Goal: Task Accomplishment & Management: Complete application form

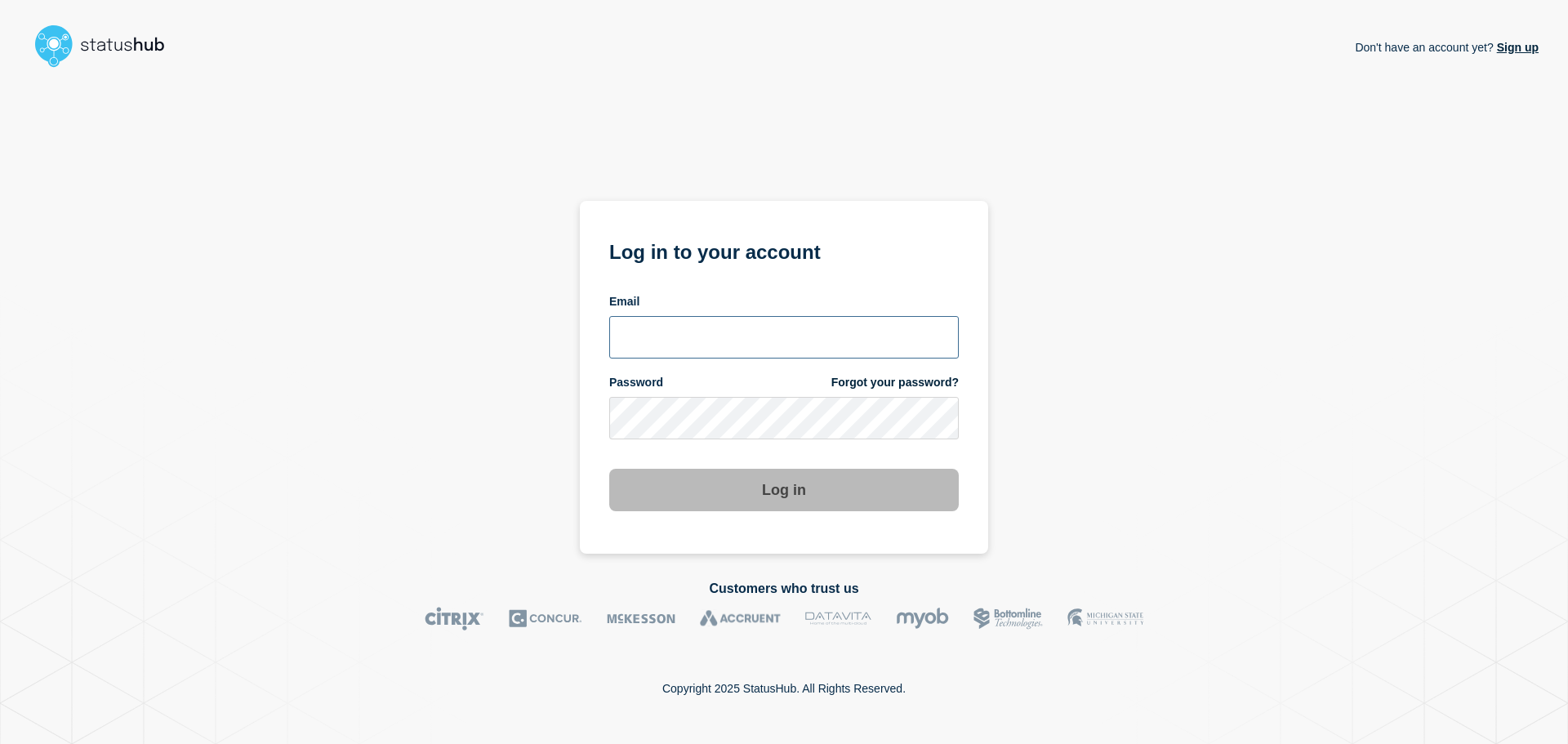
click at [749, 349] on input "email input" at bounding box center [784, 337] width 349 height 42
click at [706, 338] on input "[PERSON_NAME][EMAIL_ADDRESS][DOMAIN_NAME]" at bounding box center [784, 337] width 349 height 42
type input "[PERSON_NAME][EMAIL_ADDRESS][DOMAIN_NAME]"
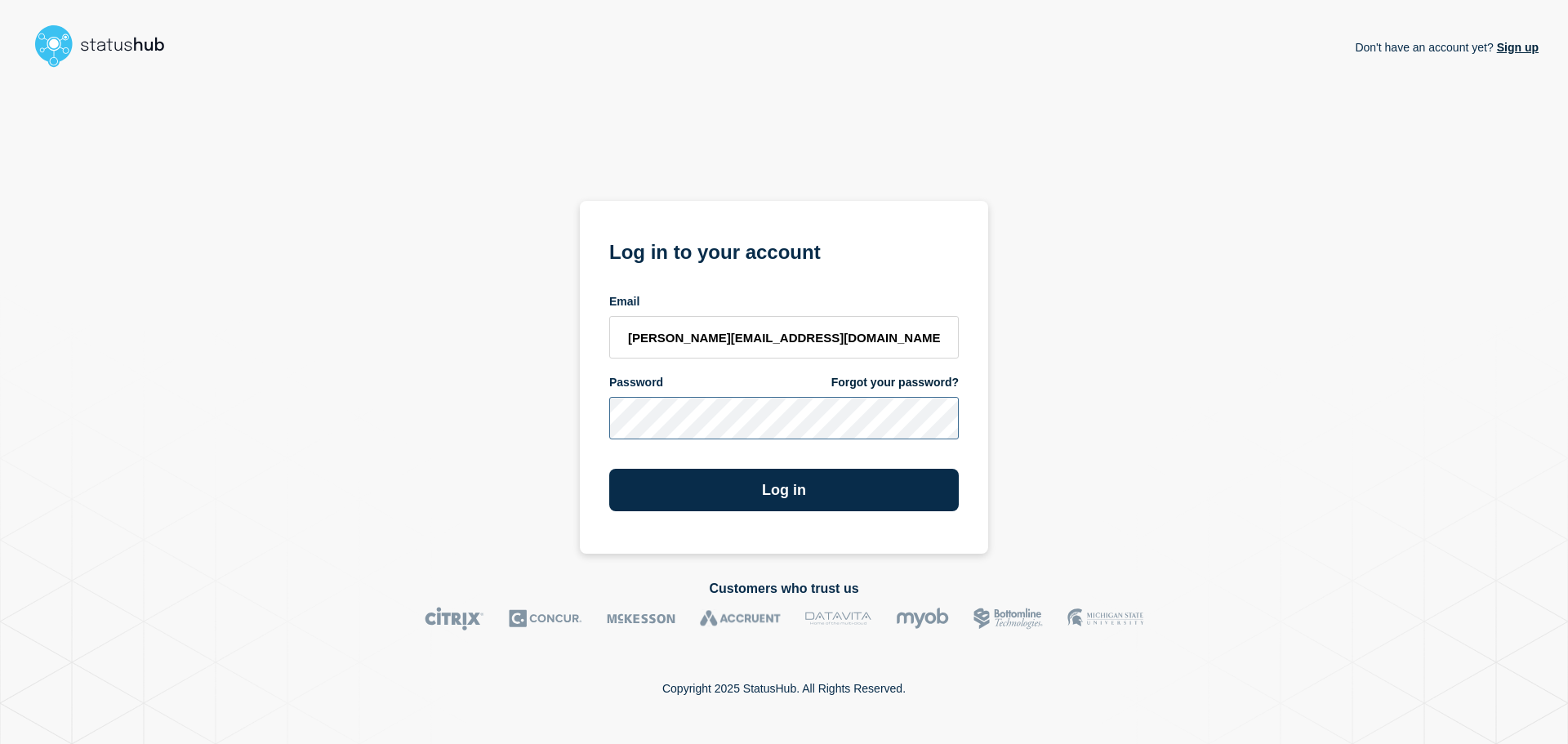
click at [610, 469] on button "Log in" at bounding box center [784, 490] width 349 height 42
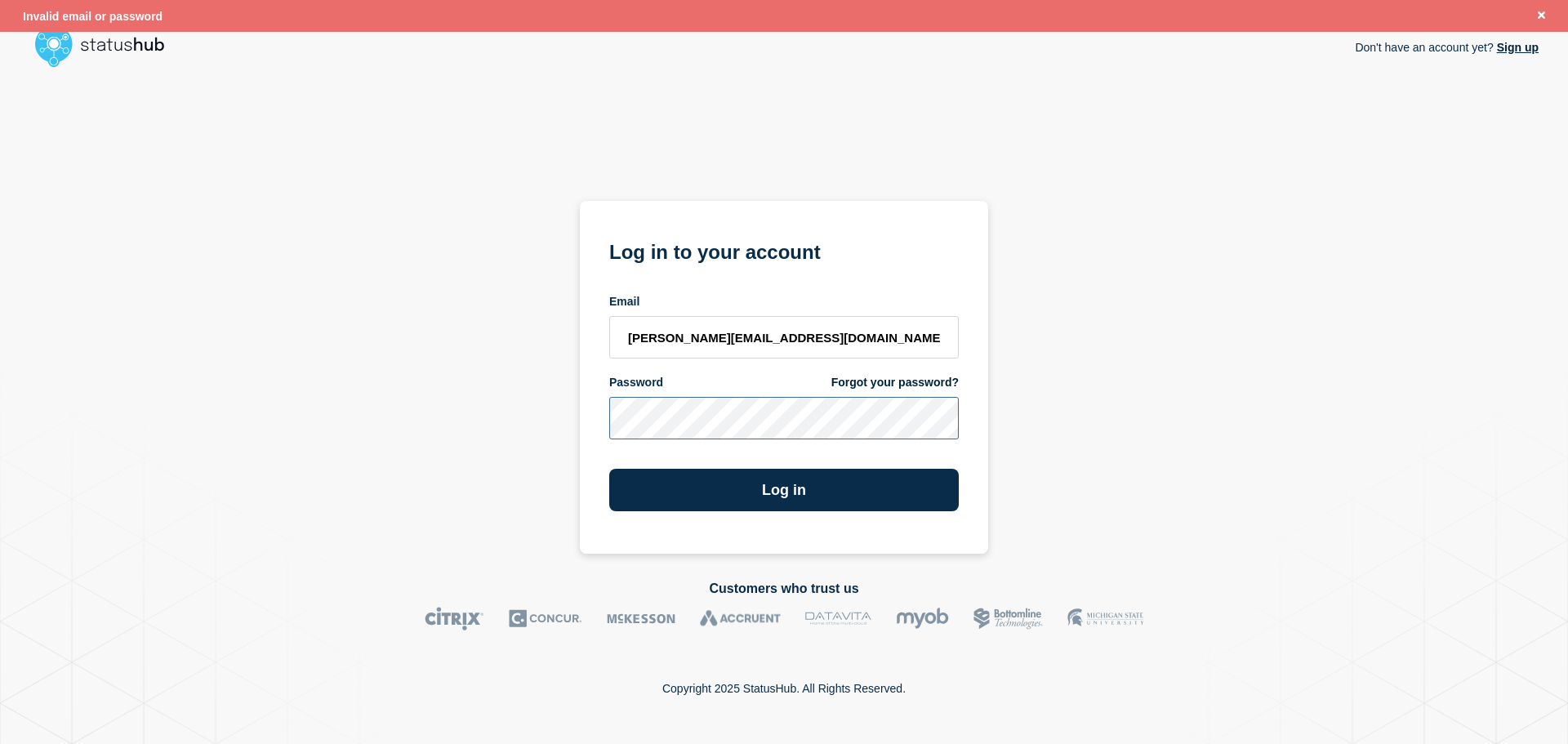
click at [610, 469] on button "Log in" at bounding box center [784, 490] width 349 height 42
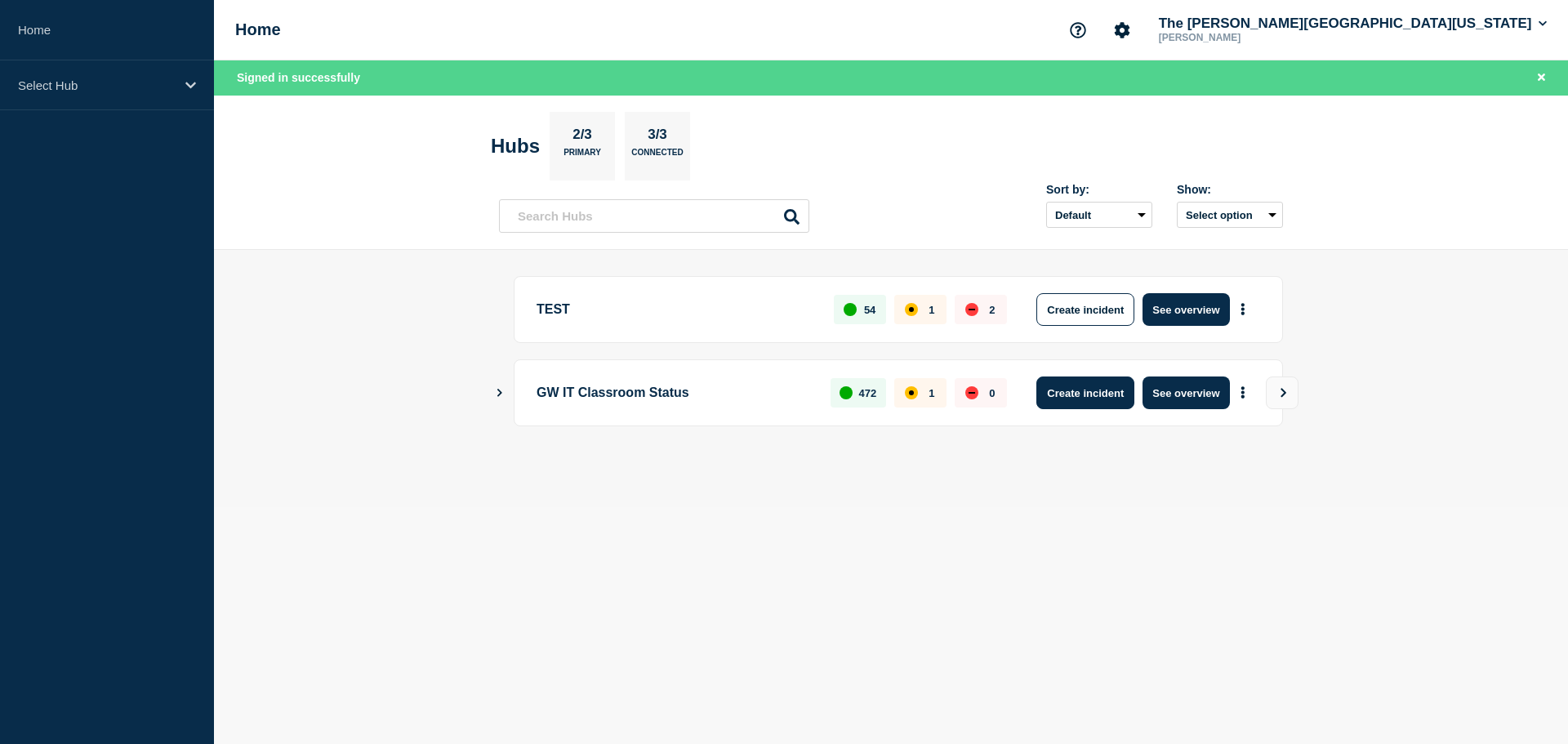
click at [1104, 402] on button "Create incident" at bounding box center [1085, 392] width 98 height 33
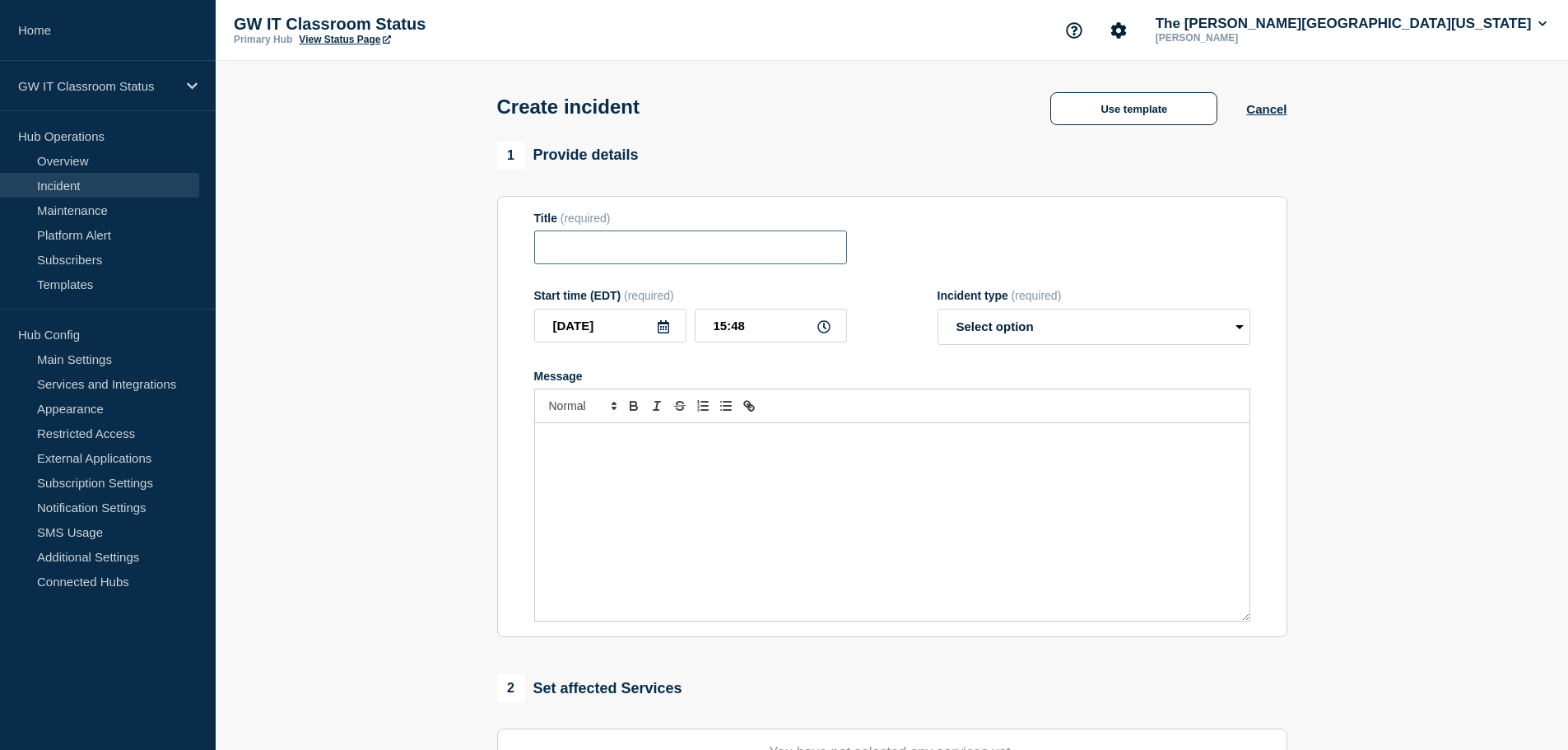
click at [636, 257] on input "Title" at bounding box center [691, 248] width 313 height 34
type input "[PERSON_NAME] 101a - No Zoom"
click at [660, 461] on div "Message" at bounding box center [893, 522] width 714 height 198
click at [1099, 108] on button "Use template" at bounding box center [1134, 109] width 167 height 33
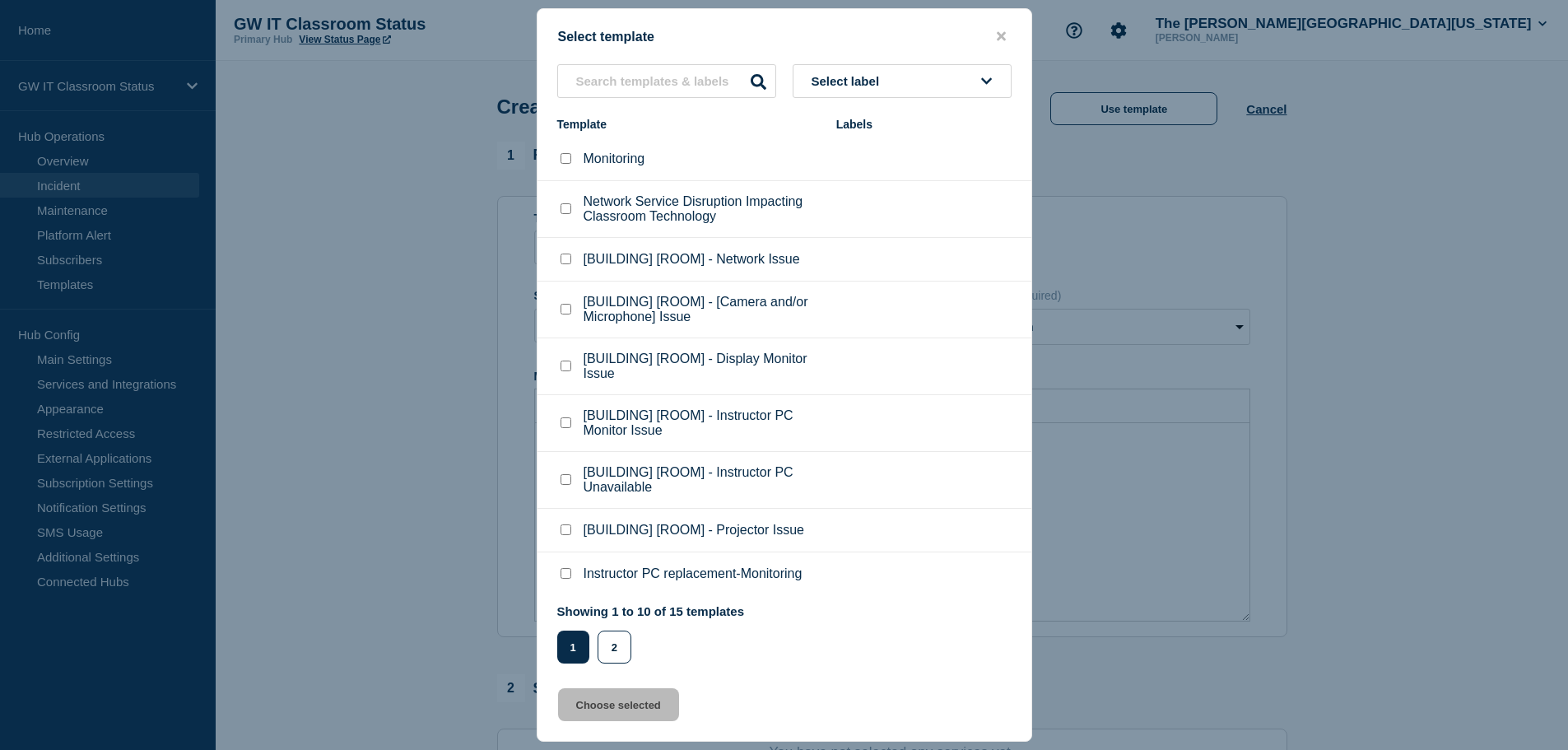
click at [886, 302] on li "[BUILDING] [ROOM] - [Camera and/or Microphone] Issue" at bounding box center [784, 310] width 494 height 57
click at [568, 314] on checkbox"] "[BUILDING] [ROOM] - [Camera and/or Microphone] Issue checkbox" at bounding box center [566, 309] width 11 height 11
checkbox checkbox"] "true"
click at [630, 702] on button "Choose selected" at bounding box center [619, 704] width 121 height 33
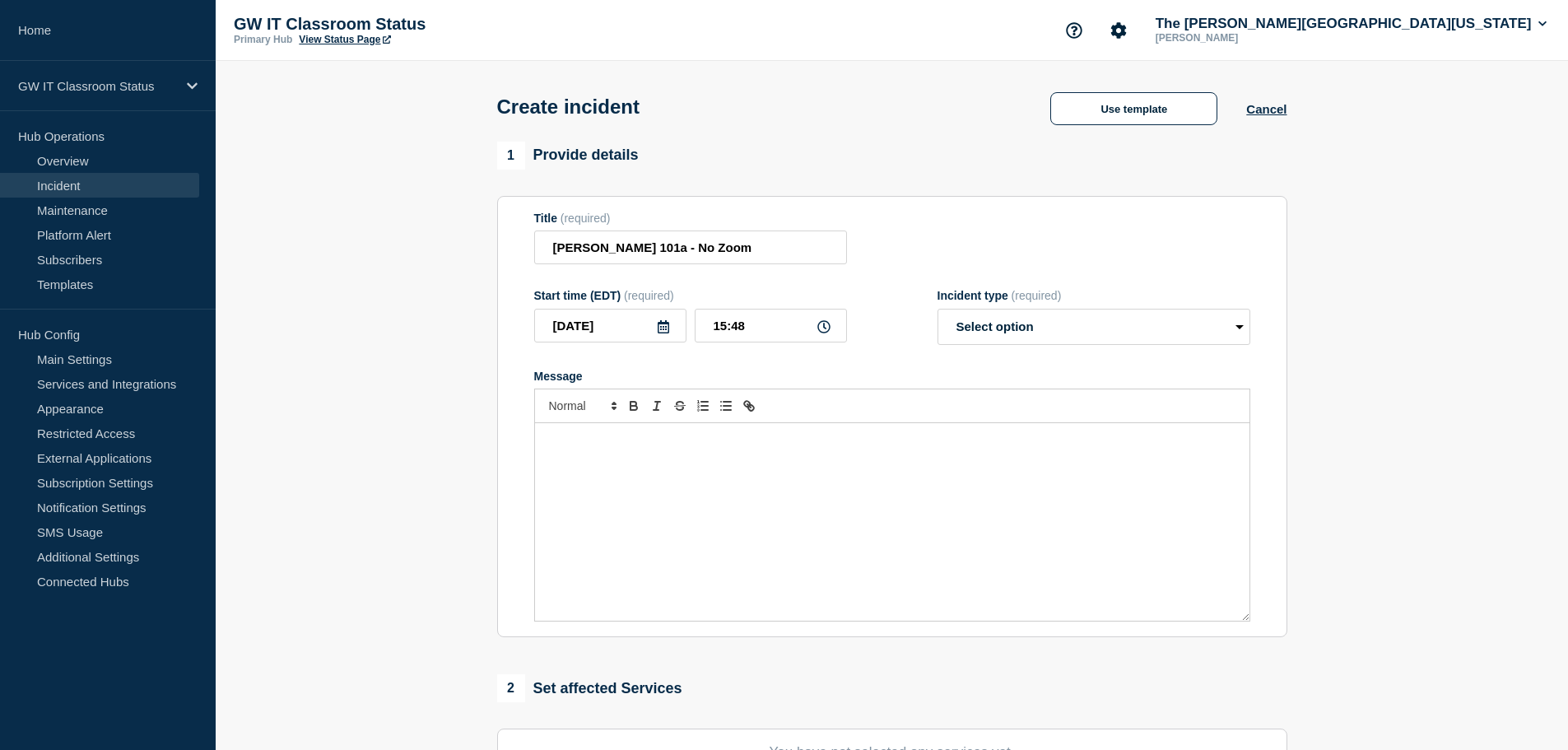
select select "investigating"
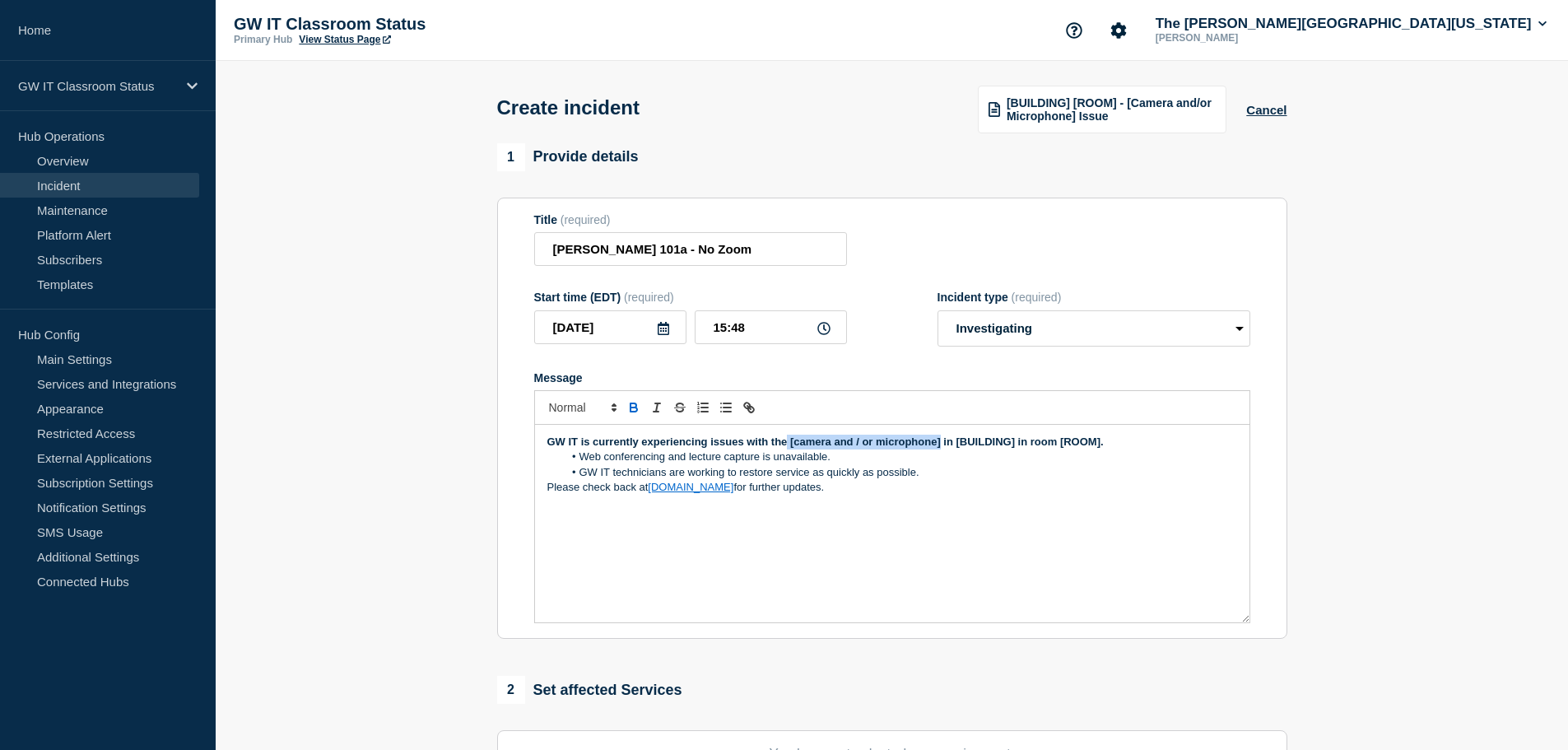
drag, startPoint x: 939, startPoint y: 443, endPoint x: 801, endPoint y: 453, distance: 138.4
click at [788, 445] on strong "GW IT is currently experiencing issues with the [camera and / or microphone] in…" at bounding box center [826, 441] width 557 height 13
drag, startPoint x: 1022, startPoint y: 444, endPoint x: 963, endPoint y: 445, distance: 59.0
click at [963, 445] on strong "GW IT is currently experiencing issues with the Zoom Camera and Microphone in […" at bounding box center [828, 441] width 563 height 13
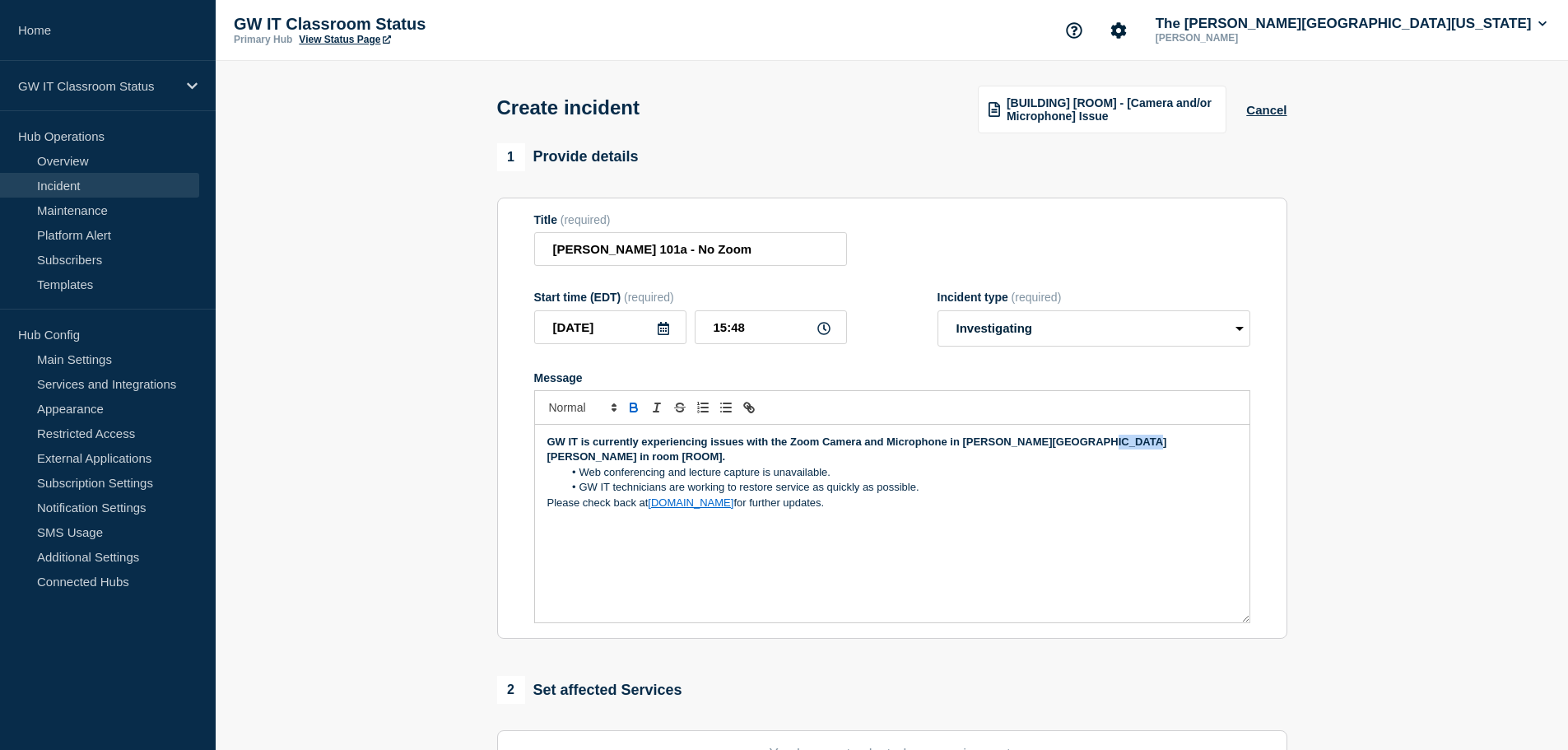
drag, startPoint x: 1132, startPoint y: 447, endPoint x: 1078, endPoint y: 443, distance: 54.1
click at [1078, 443] on p "GW IT is currently experiencing issues with the Zoom Camera and Microphone in […" at bounding box center [892, 450] width 690 height 31
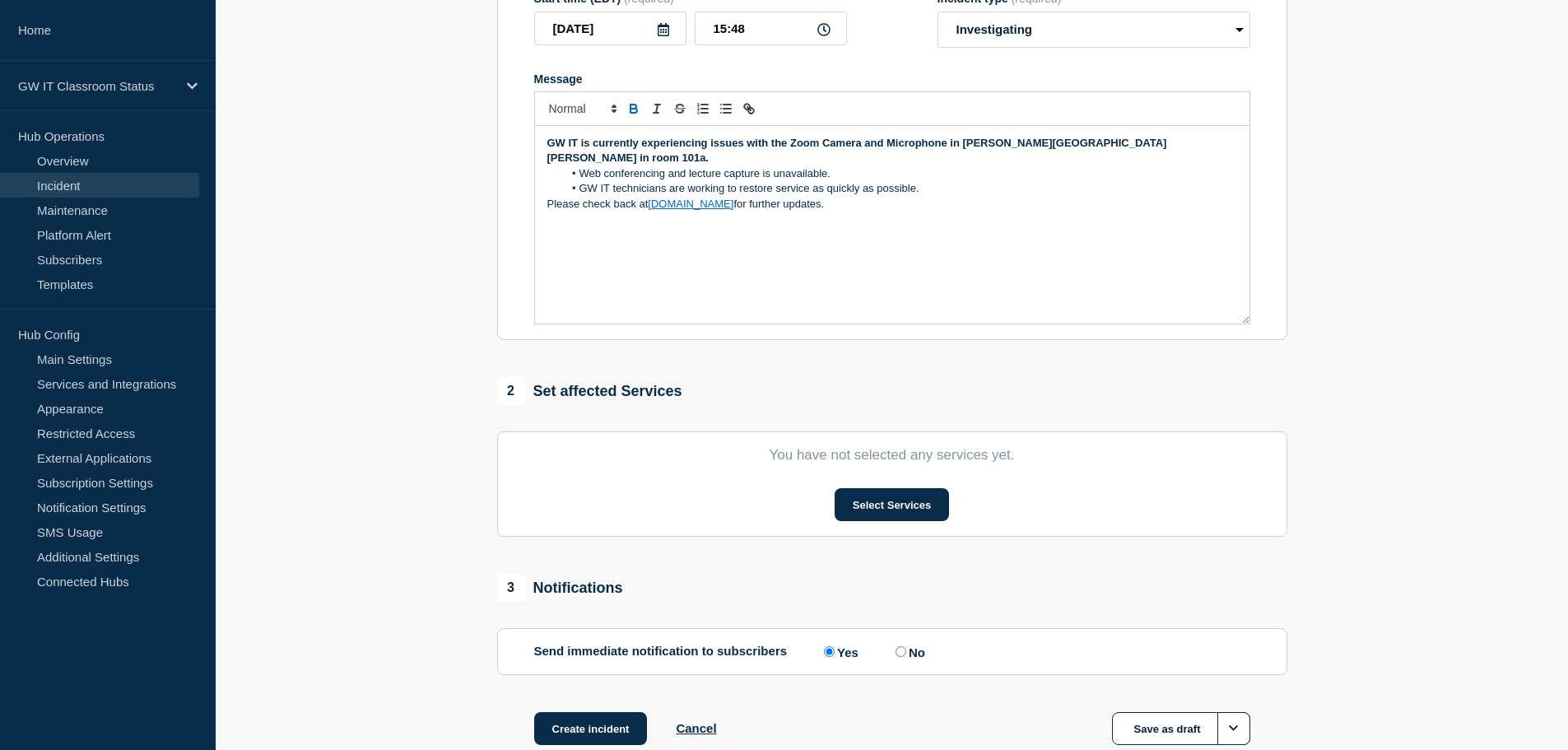
scroll to position [299, 0]
click at [862, 492] on button "Select Services" at bounding box center [892, 503] width 115 height 33
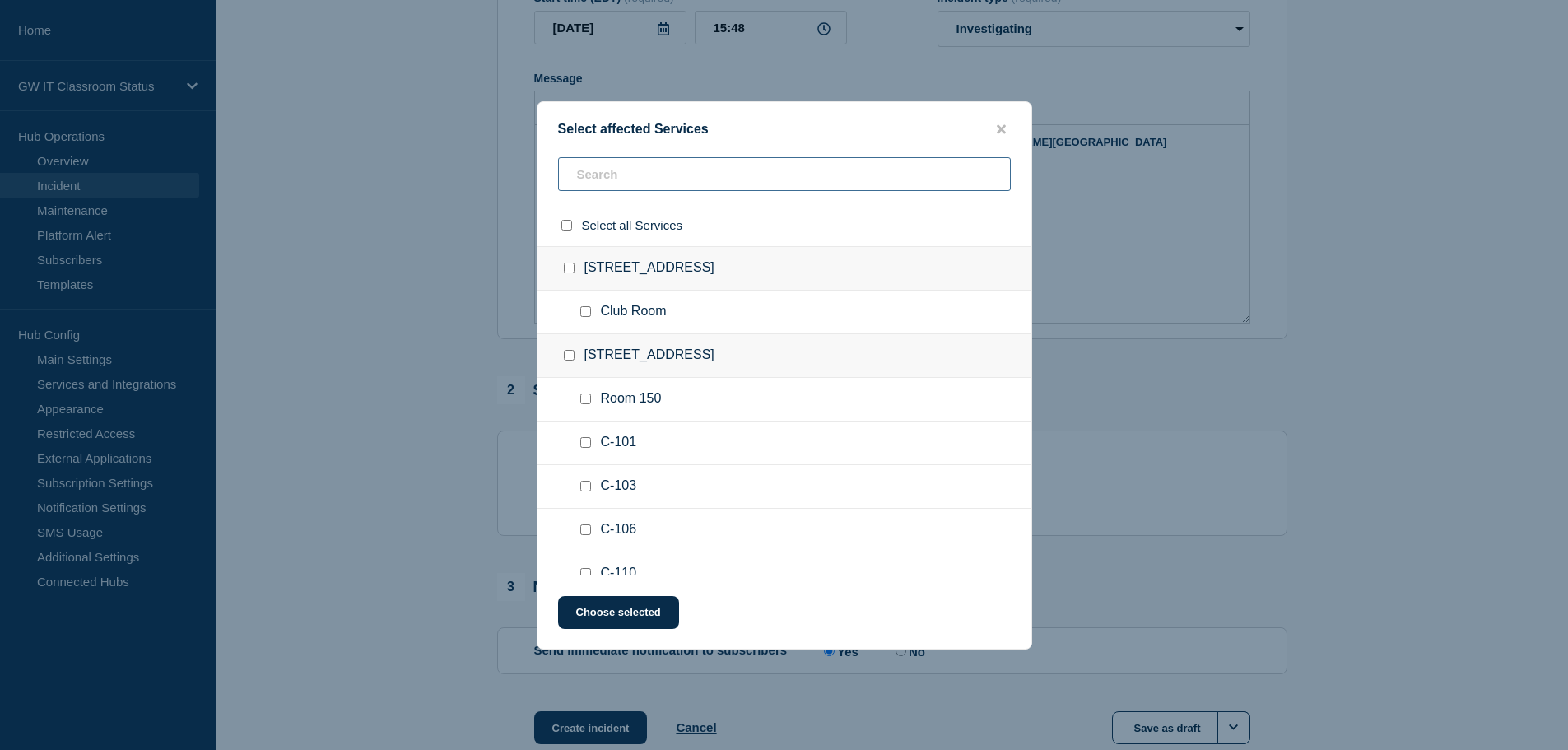
click at [660, 175] on input "text" at bounding box center [785, 174] width 453 height 34
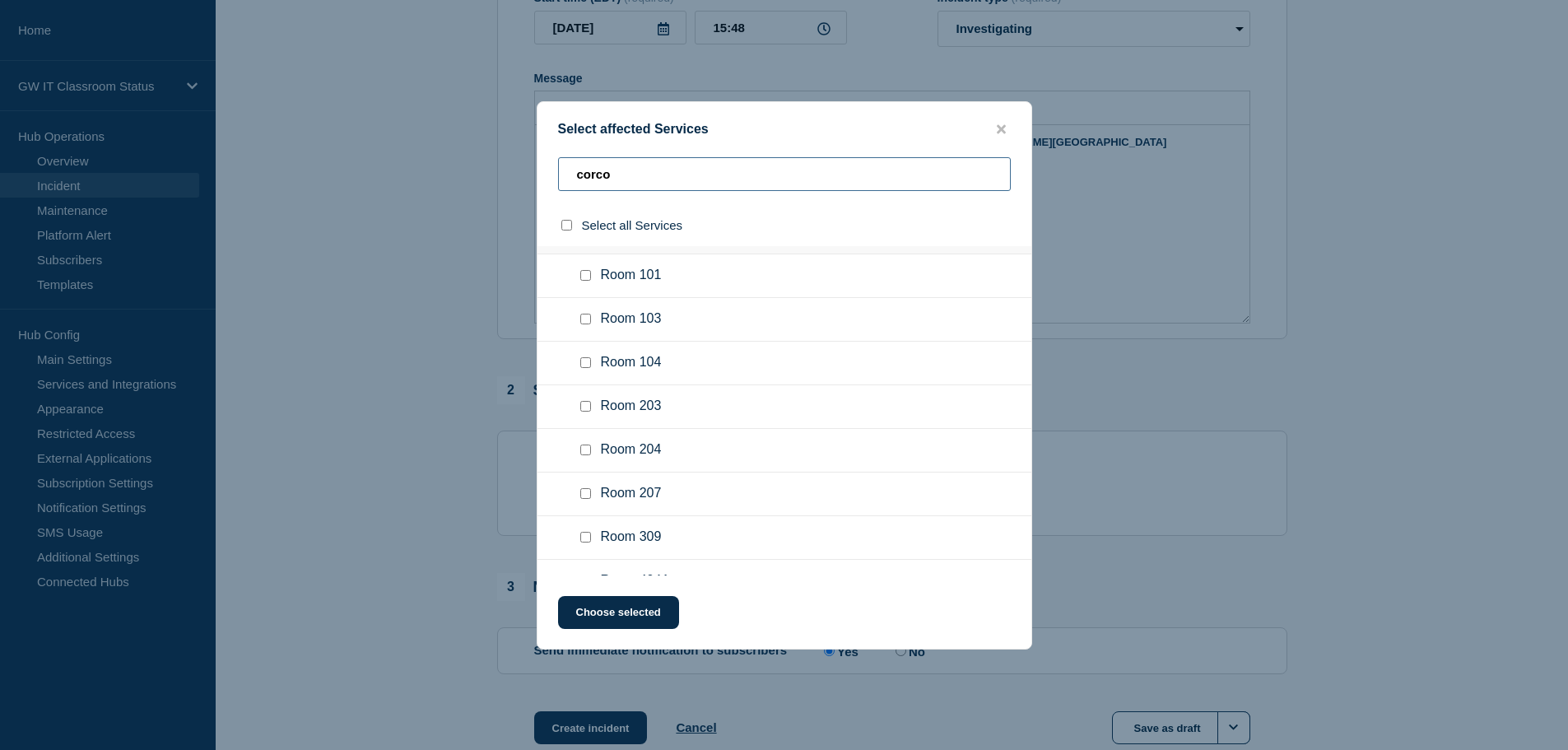
scroll to position [0, 0]
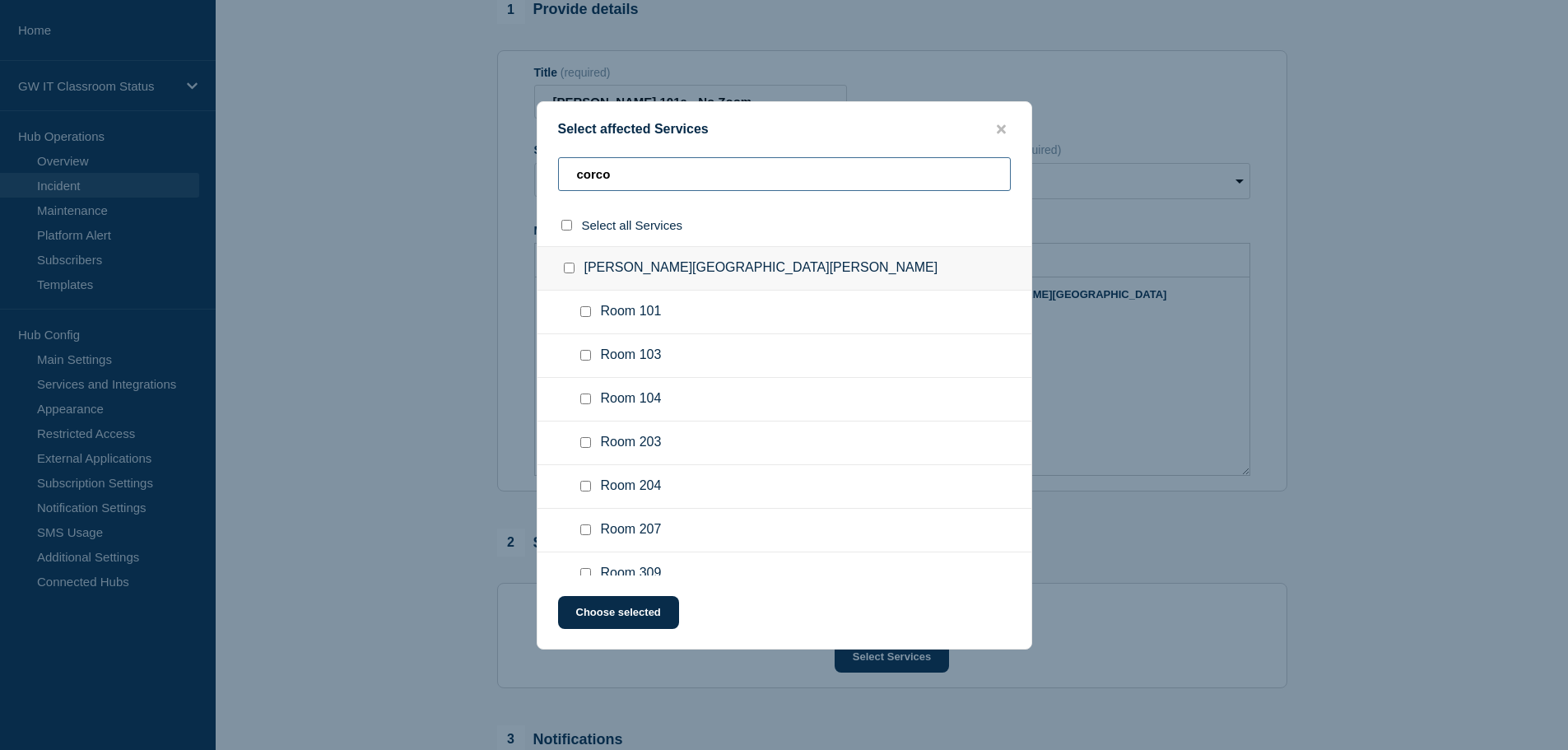
type input "corco"
click at [585, 316] on input "Room 101 checkbox" at bounding box center [585, 311] width 11 height 11
checkbox input "true"
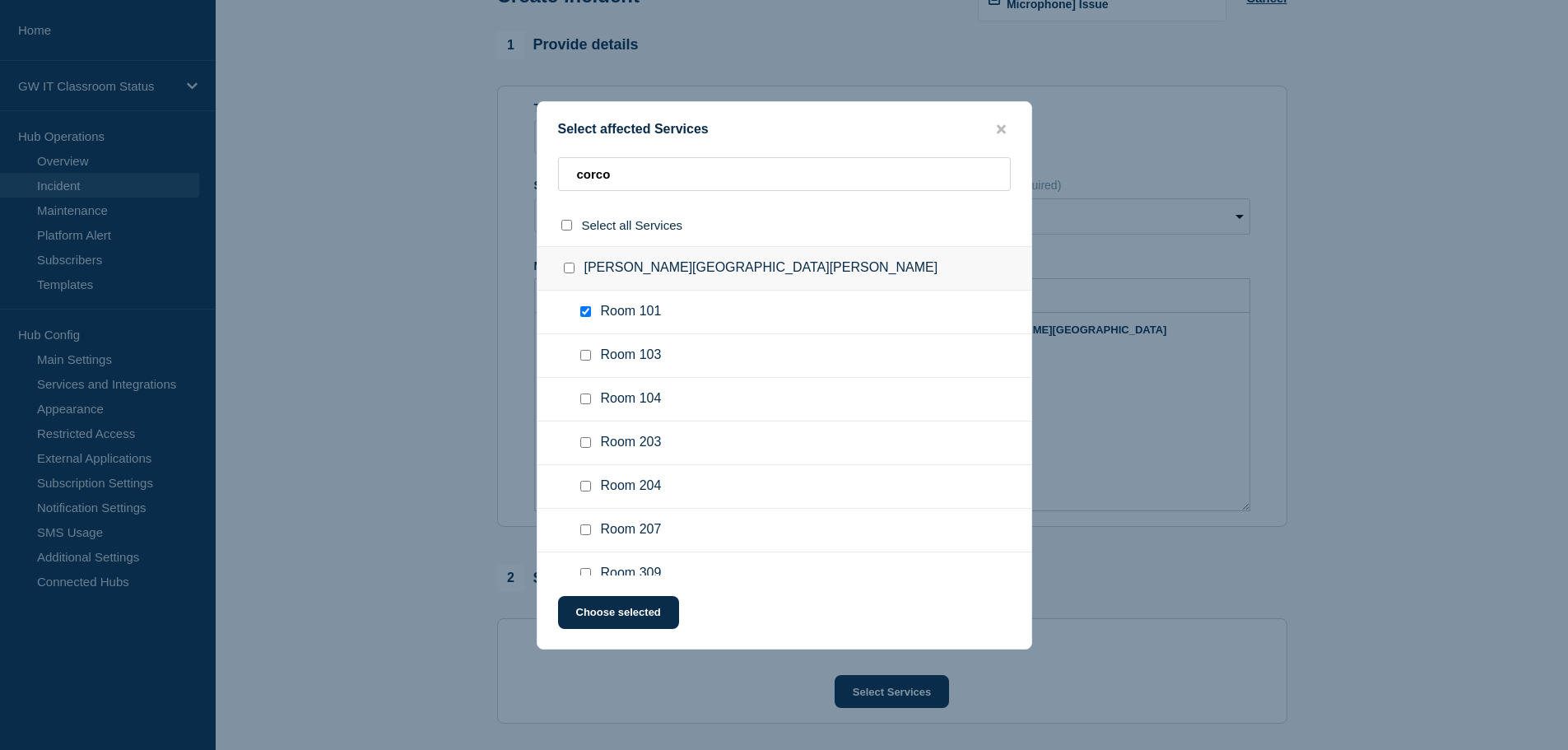
scroll to position [110, 0]
click at [613, 615] on button "Choose selected" at bounding box center [619, 612] width 121 height 33
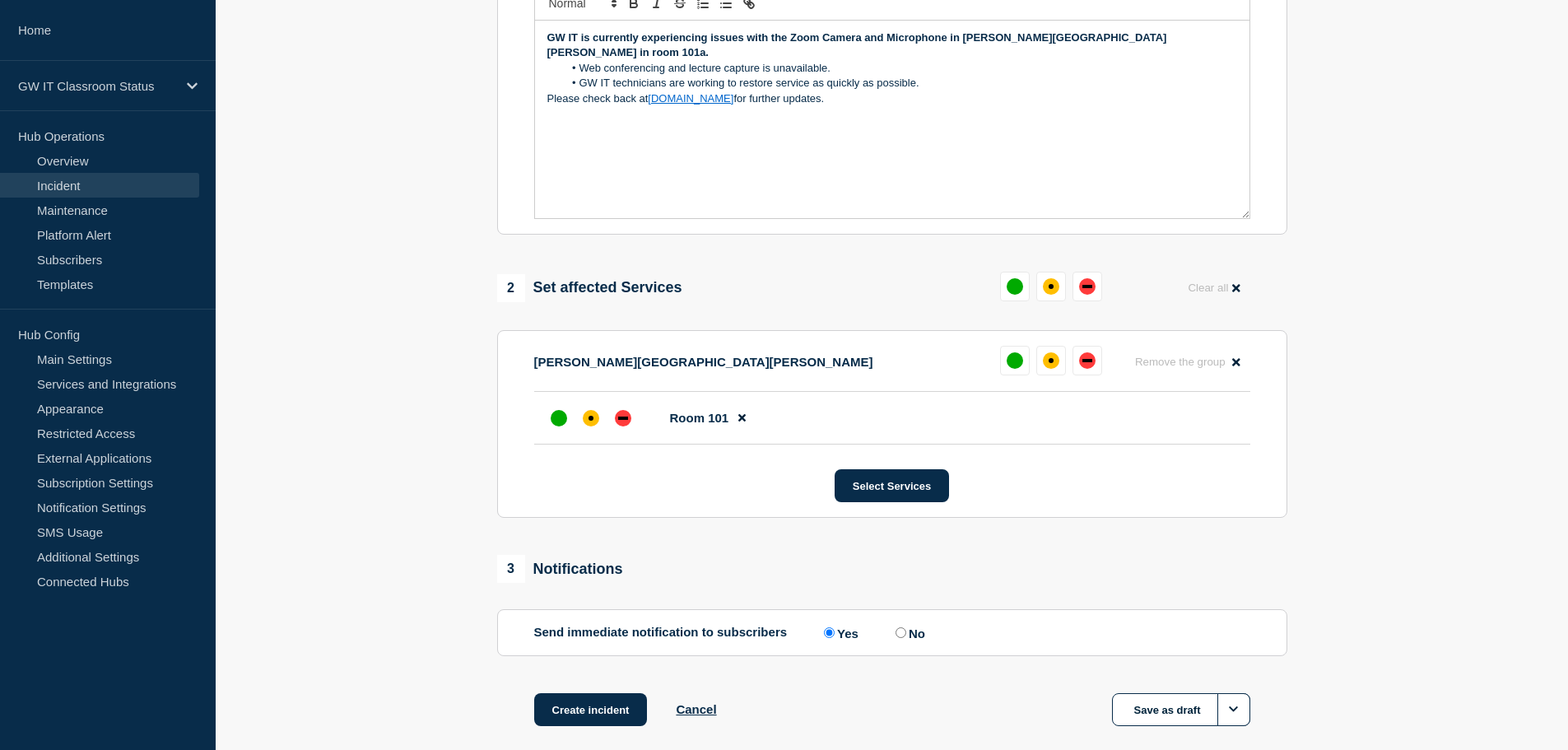
scroll to position [407, 0]
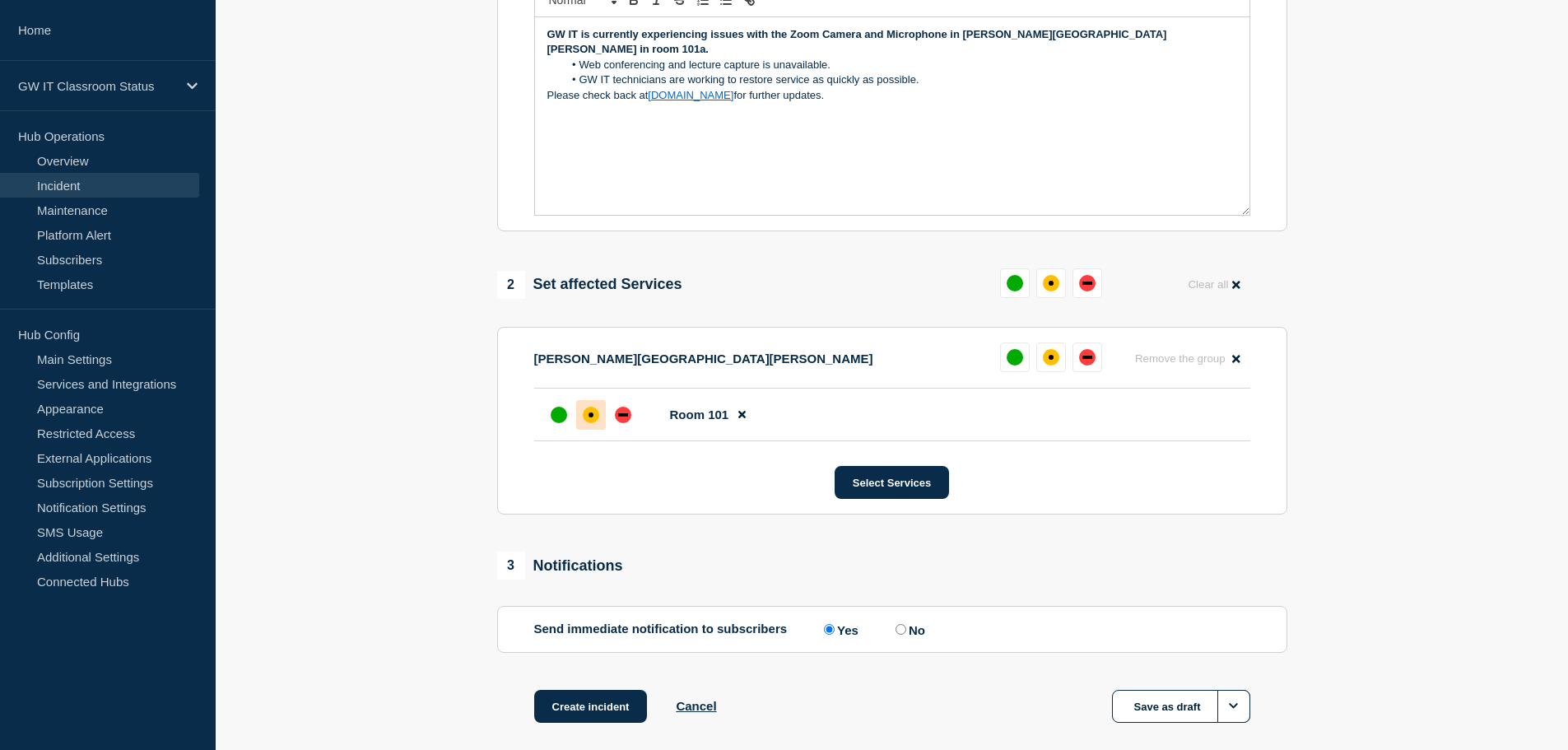
click at [588, 406] on div at bounding box center [591, 414] width 30 height 30
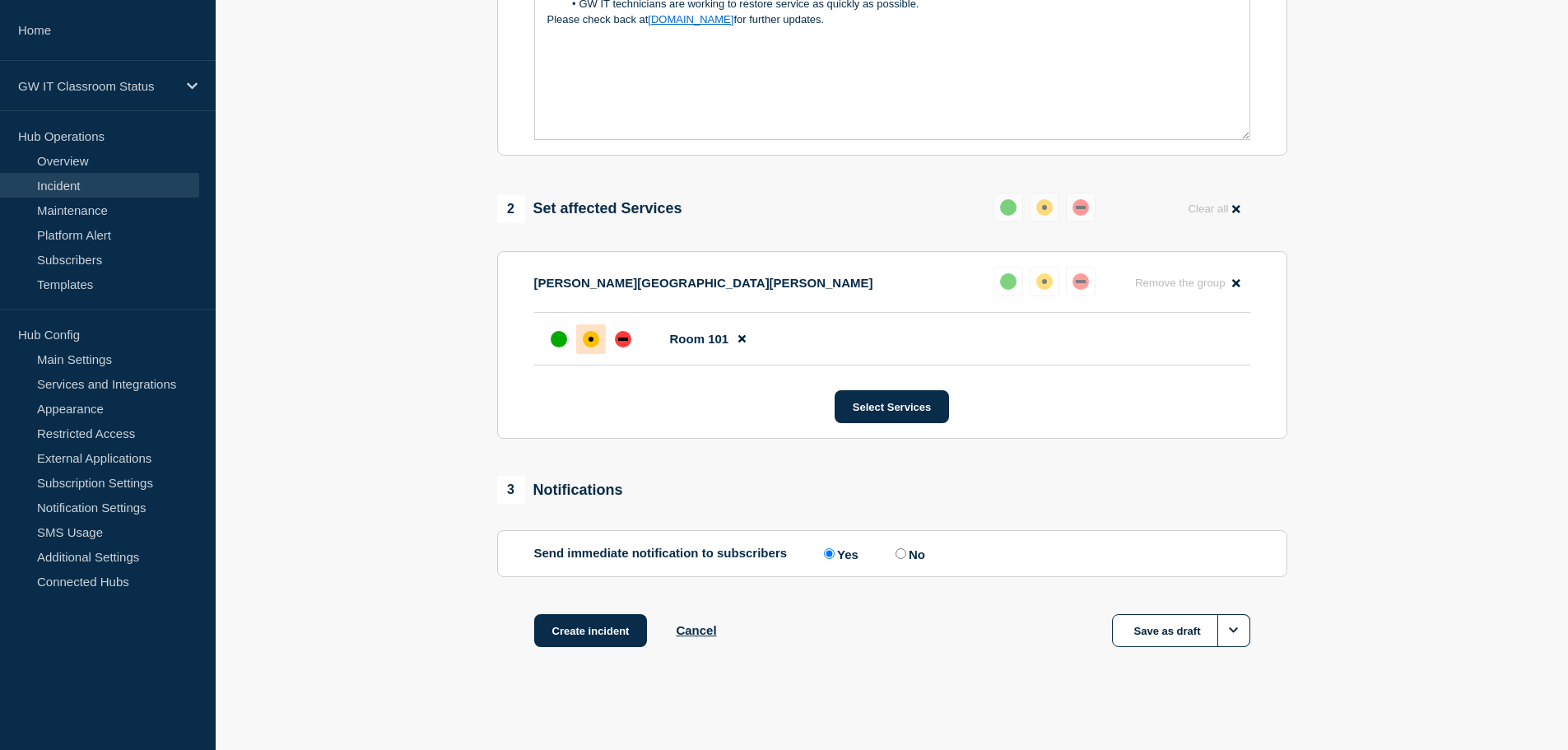
scroll to position [490, 0]
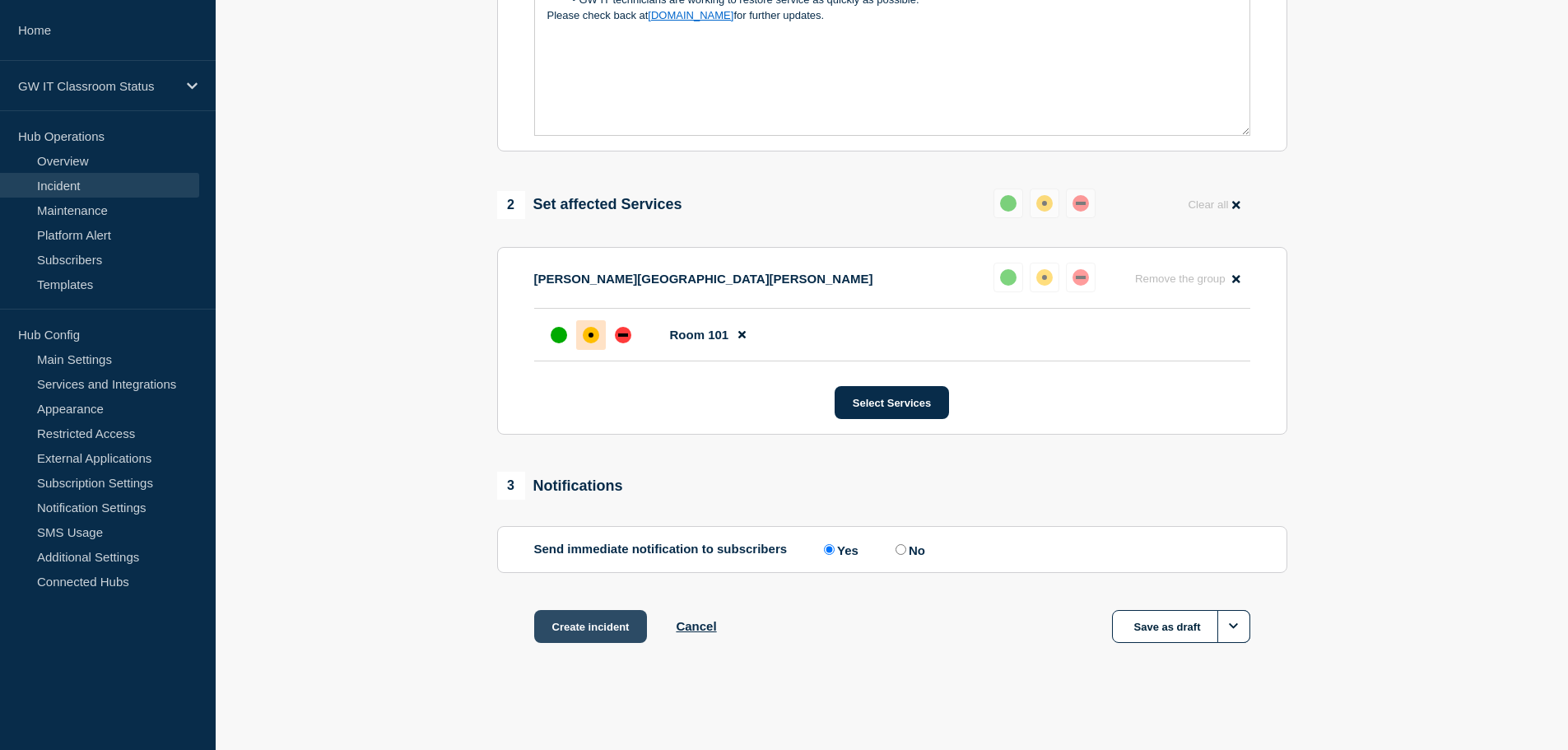
click at [578, 633] on button "Create incident" at bounding box center [591, 626] width 114 height 33
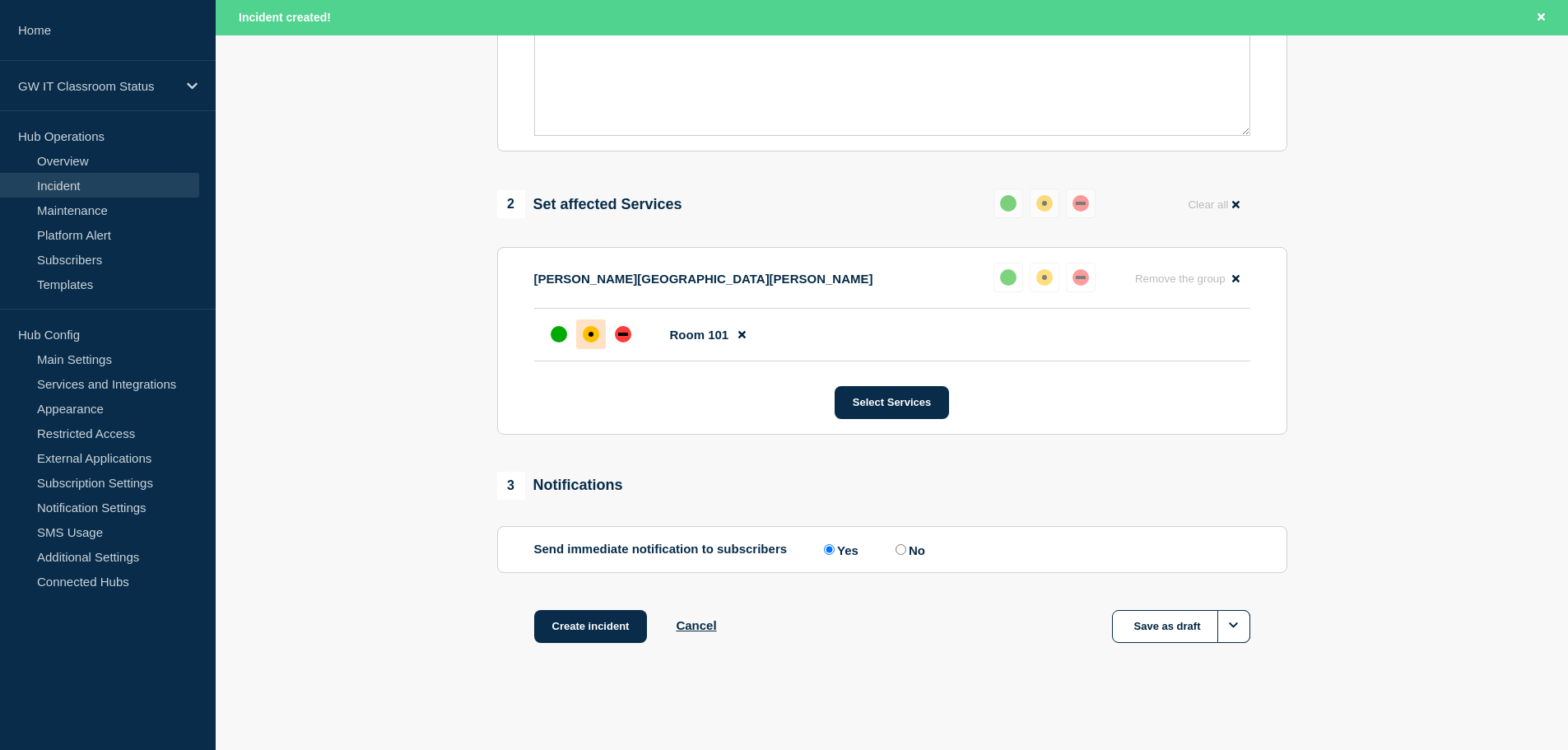
scroll to position [525, 0]
